Goal: Find specific page/section

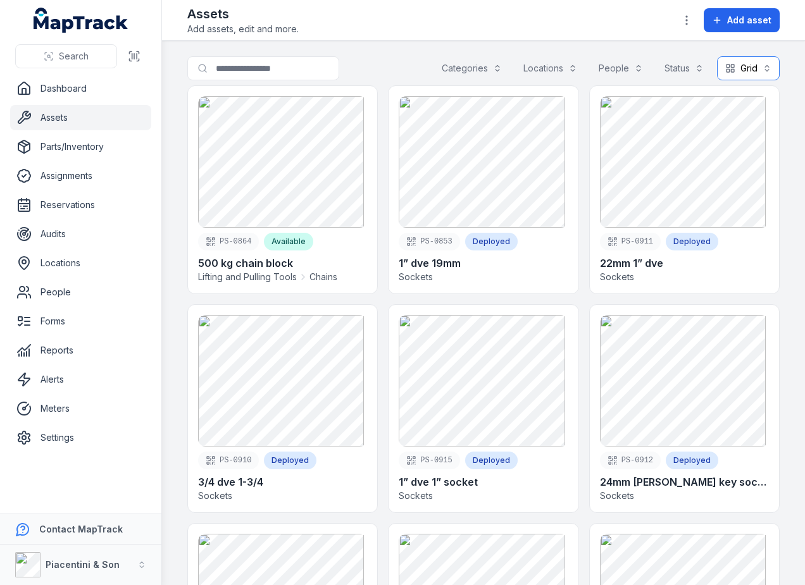
click at [448, 70] on div "Categories" at bounding box center [471, 68] width 77 height 24
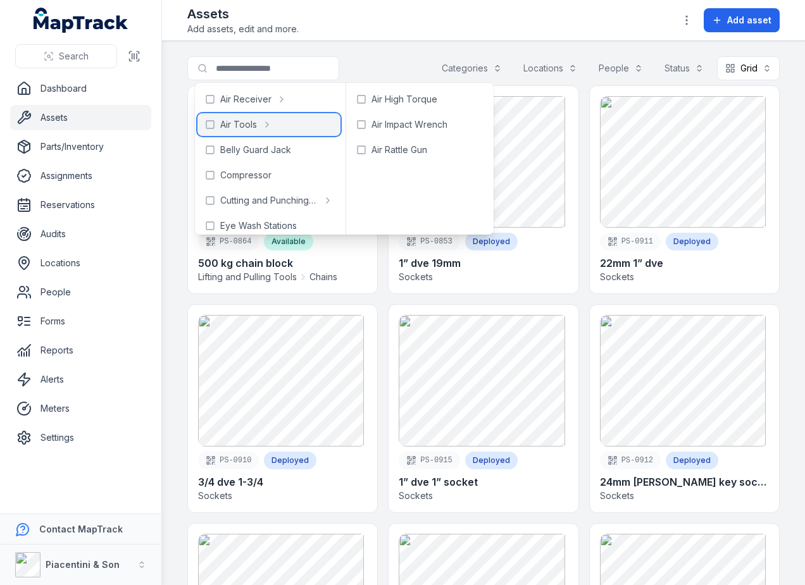
click at [249, 128] on span "Air Tools" at bounding box center [238, 124] width 37 height 13
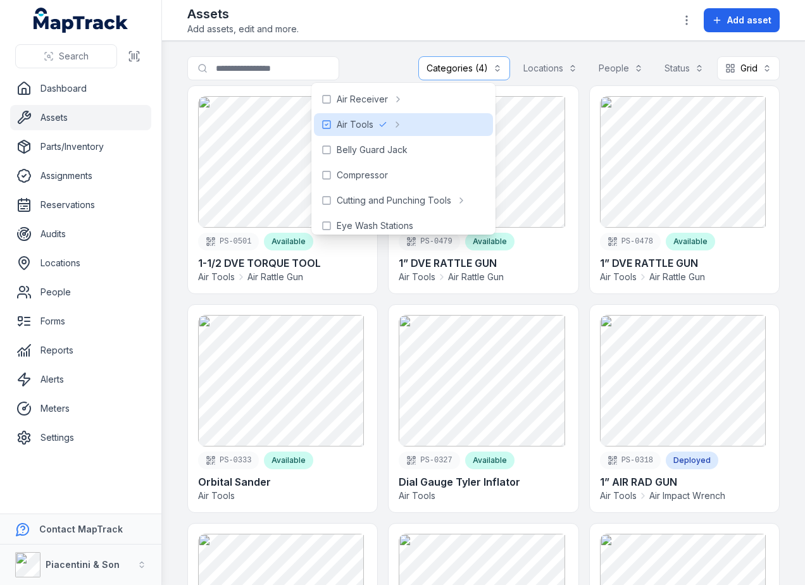
click at [786, 110] on main "**********" at bounding box center [483, 313] width 643 height 544
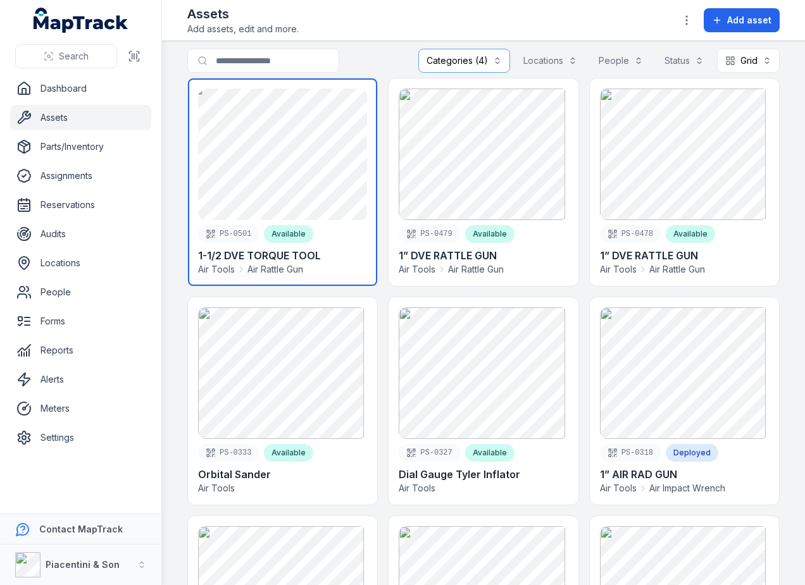
scroll to position [9, 0]
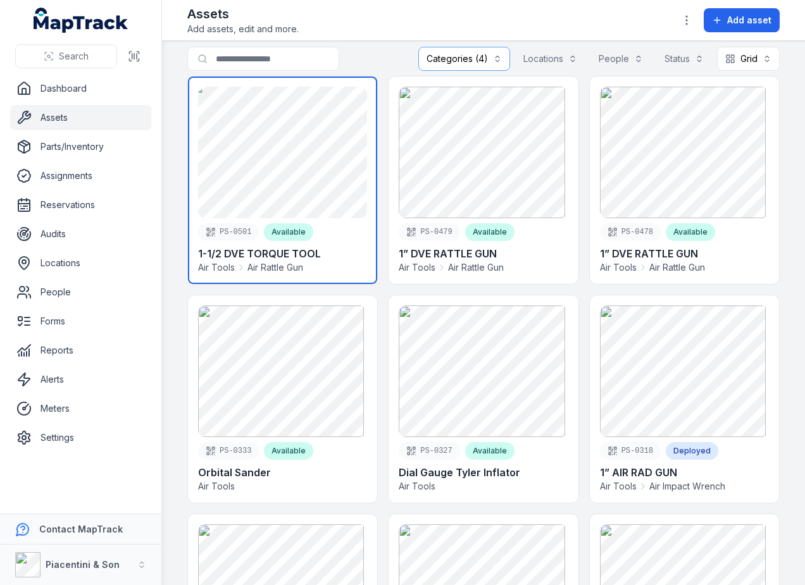
click at [311, 139] on link at bounding box center [282, 181] width 189 height 208
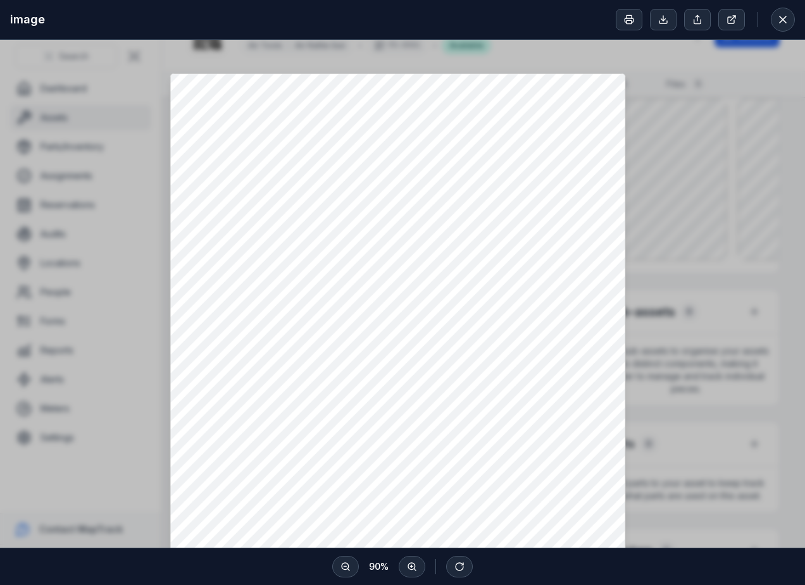
scroll to position [187, 0]
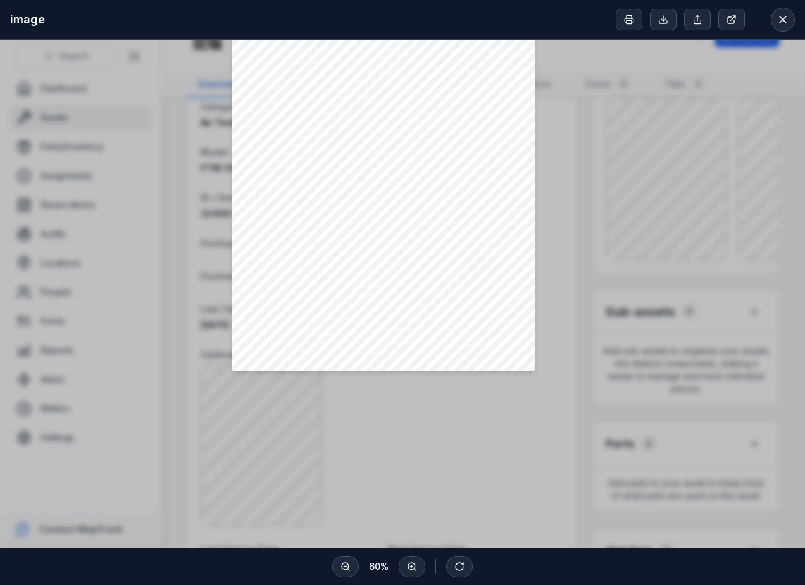
click at [616, 220] on div at bounding box center [402, 200] width 805 height 695
click at [788, 23] on icon at bounding box center [782, 19] width 13 height 13
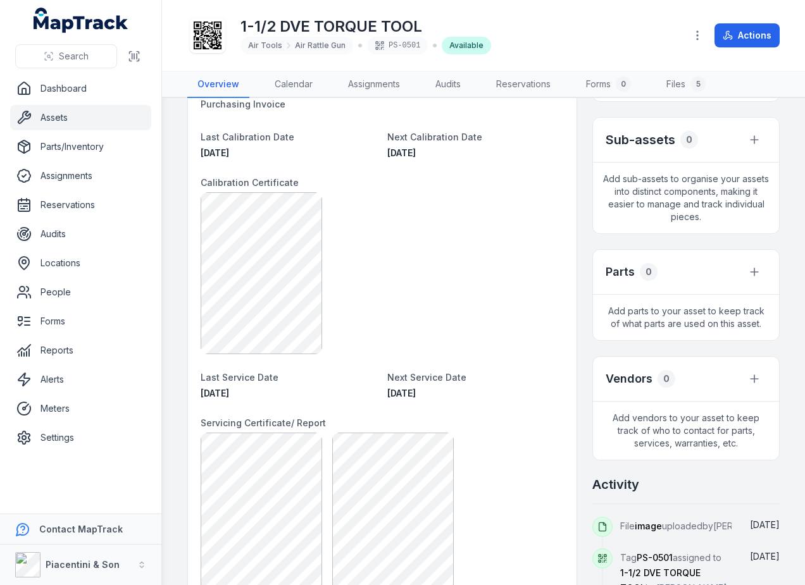
scroll to position [245, 0]
drag, startPoint x: 452, startPoint y: 399, endPoint x: 384, endPoint y: 394, distance: 67.9
click at [387, 394] on div "[DATE]" at bounding box center [475, 393] width 177 height 13
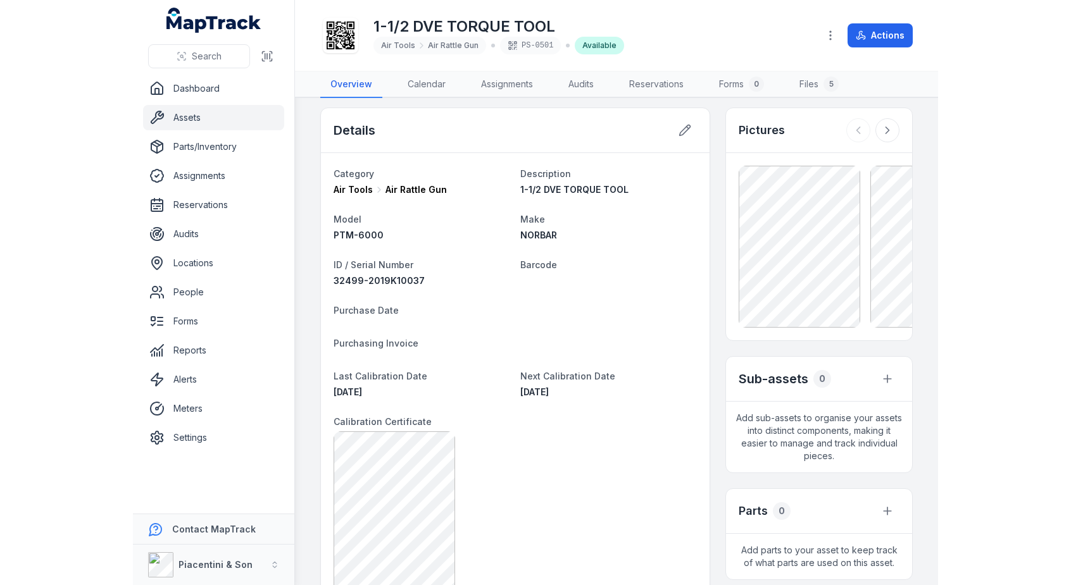
scroll to position [0, 0]
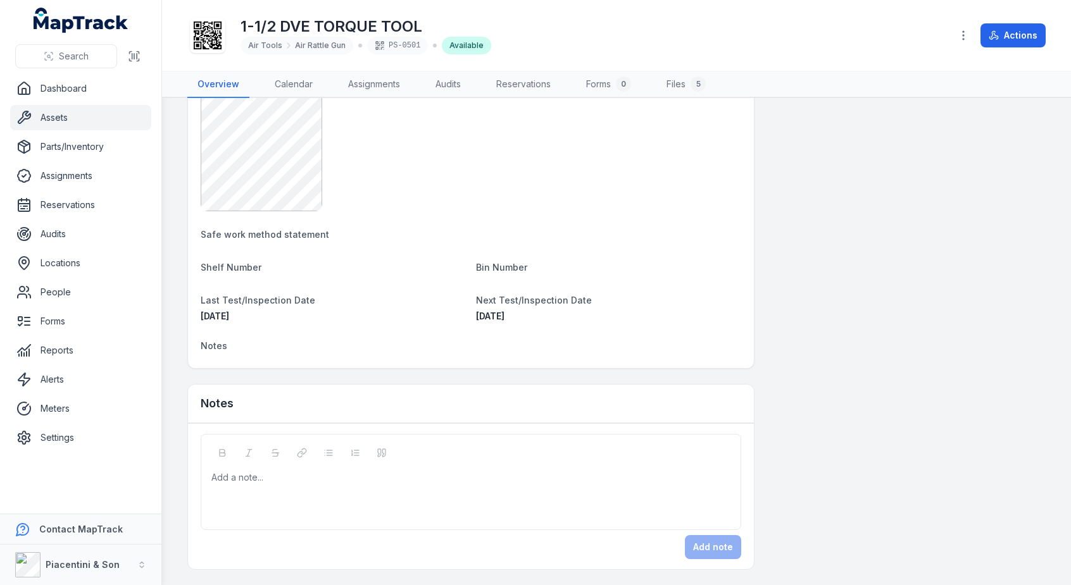
click at [380, 497] on div "Add a note..." at bounding box center [470, 496] width 519 height 51
